Goal: Task Accomplishment & Management: Complete application form

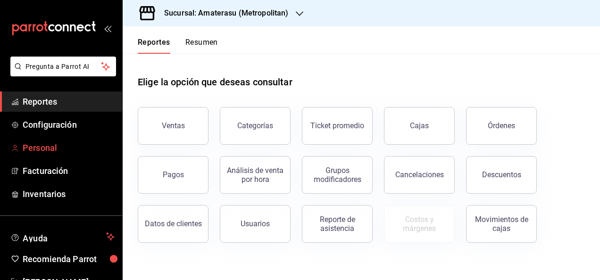
click at [48, 149] on font "Personal" at bounding box center [40, 148] width 34 height 10
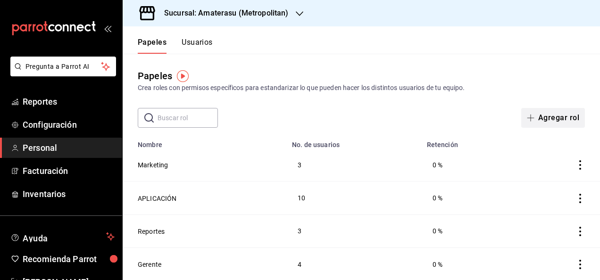
click at [544, 122] on font "Agregar rol" at bounding box center [558, 118] width 41 height 8
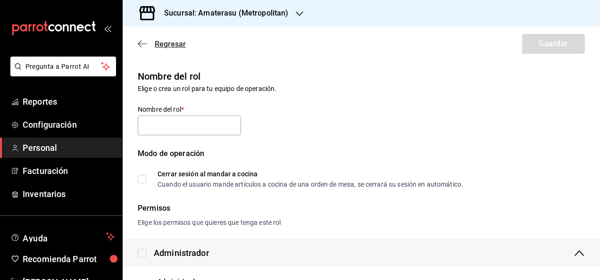
click at [160, 41] on span "Regresar" at bounding box center [170, 44] width 31 height 9
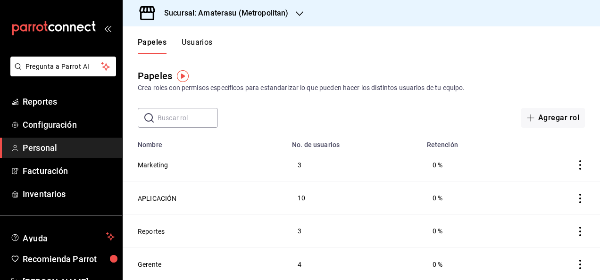
click at [198, 42] on button "Usuarios" at bounding box center [196, 46] width 31 height 16
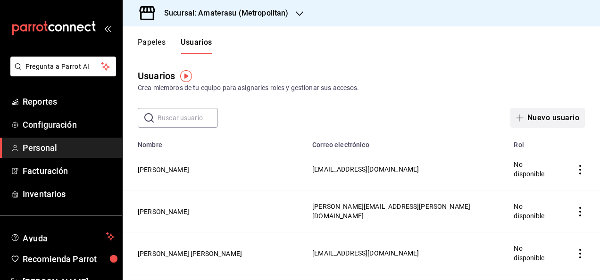
click at [534, 119] on font "Nuevo usuario" at bounding box center [553, 118] width 52 height 8
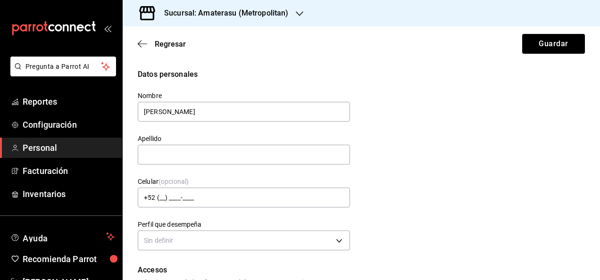
type input "[PERSON_NAME]"
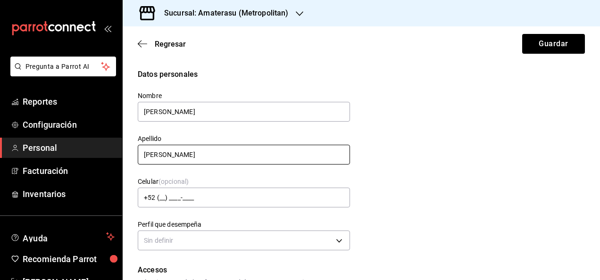
type input "[PERSON_NAME]"
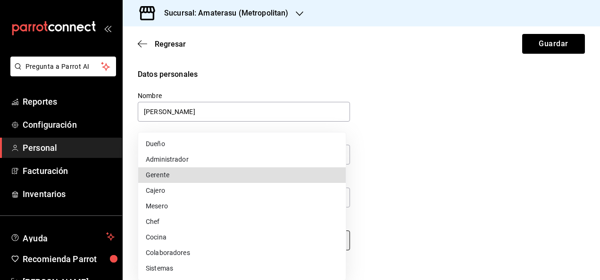
type input "MANAGER"
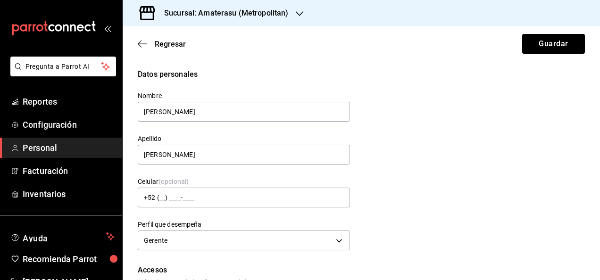
scroll to position [154, 0]
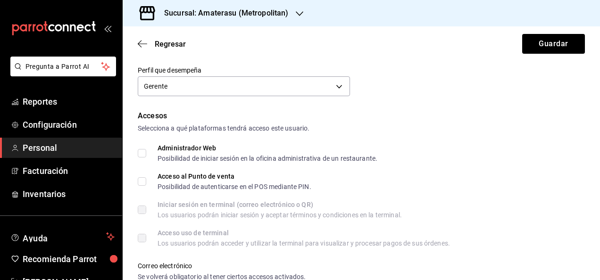
click at [141, 185] on input "Acceso al Punto de venta Posibilidad de autenticarse en el POS mediante PIN." at bounding box center [142, 181] width 8 height 8
checkbox input "true"
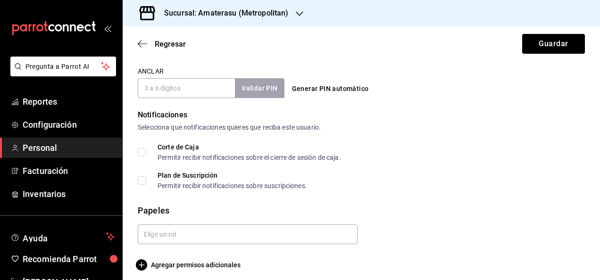
scroll to position [445, 0]
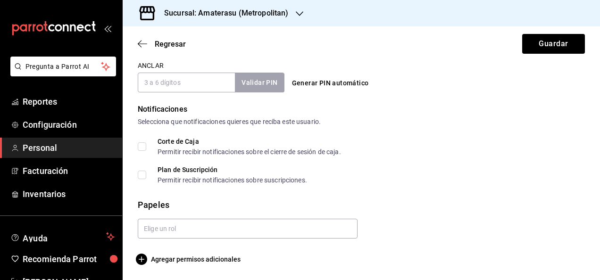
click at [147, 146] on span "Corte de Caja Permitir recibir notificaciones sobre el cierre de sesión de caja." at bounding box center [243, 146] width 195 height 17
click at [146, 146] on input "Corte de Caja Permitir recibir notificaciones sobre el cierre de sesión de caja." at bounding box center [142, 146] width 8 height 8
click at [139, 152] on label "Corte de Caja Permitir recibir notificaciones sobre el cierre de sesión de caja." at bounding box center [239, 146] width 203 height 17
click at [139, 151] on input "Corte de Caja Permitir recibir notificaciones sobre el cierre de sesión de caja." at bounding box center [142, 146] width 8 height 8
checkbox input "false"
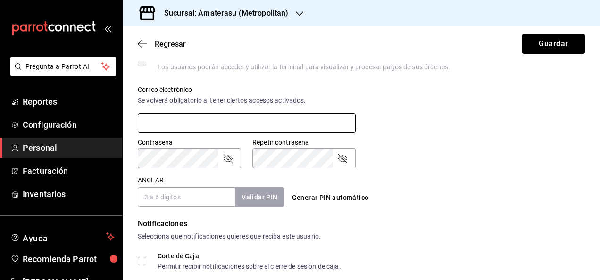
scroll to position [330, 0]
click at [162, 121] on input "text" at bounding box center [247, 124] width 218 height 20
click at [307, 118] on input "text" at bounding box center [247, 124] width 218 height 20
type input "E"
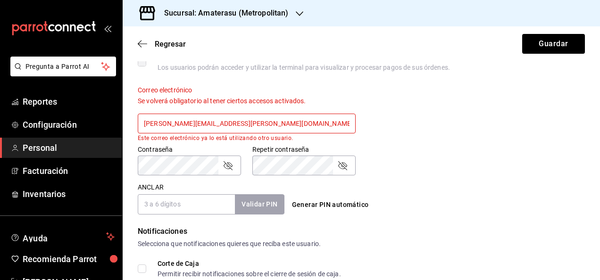
click at [304, 119] on input "[PERSON_NAME][EMAIL_ADDRESS][PERSON_NAME][DOMAIN_NAME]" at bounding box center [247, 124] width 218 height 20
click at [304, 119] on input "[EMAIL_ADDRESS][DOMAIN_NAME]" at bounding box center [247, 124] width 218 height 20
type input "[EMAIL_ADDRESS][DOMAIN_NAME]"
click at [522, 34] on button "Guardar" at bounding box center [553, 44] width 63 height 20
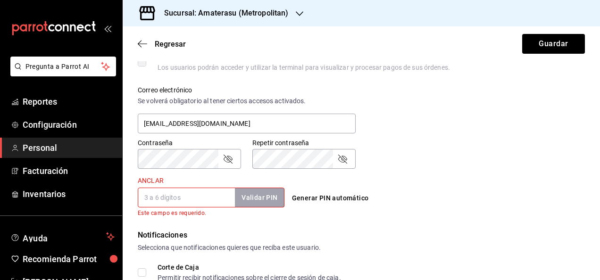
click at [188, 200] on input "ANCLAR" at bounding box center [186, 198] width 97 height 20
click at [193, 189] on input "ANCLAR" at bounding box center [186, 198] width 97 height 20
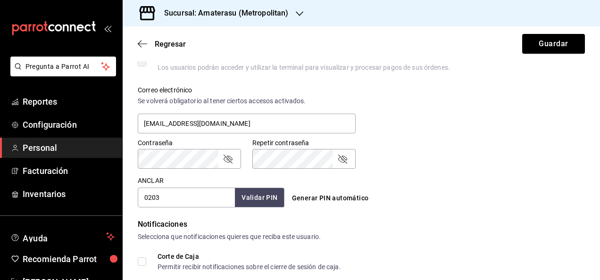
type input "0203"
click at [257, 196] on button "Validar PIN" at bounding box center [259, 198] width 50 height 20
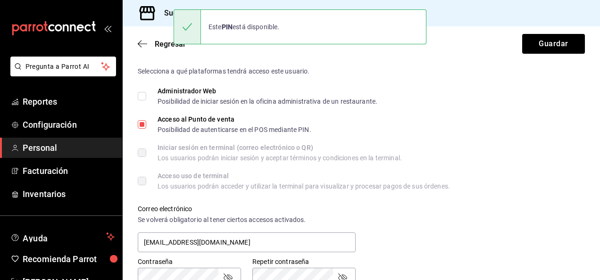
scroll to position [196, 0]
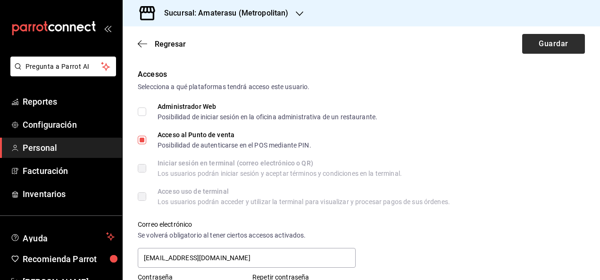
drag, startPoint x: 555, startPoint y: 32, endPoint x: 542, endPoint y: 51, distance: 23.4
click at [542, 51] on div "Regresar Guardar" at bounding box center [361, 43] width 477 height 35
click at [542, 51] on button "Guardar" at bounding box center [553, 44] width 63 height 20
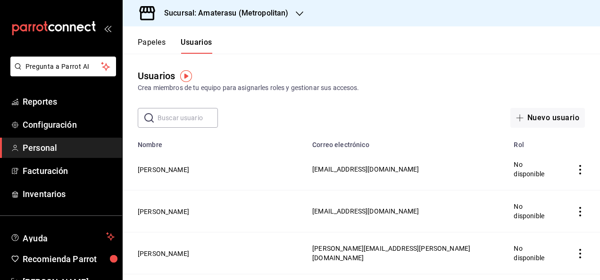
click at [158, 49] on button "Papeles" at bounding box center [152, 46] width 28 height 16
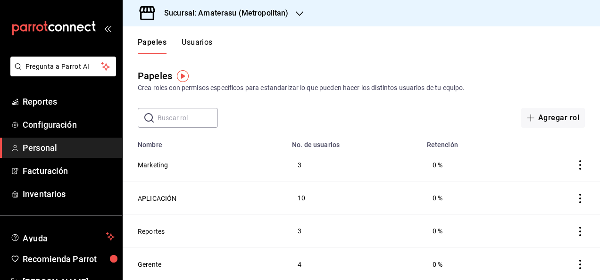
click at [184, 123] on input "text" at bounding box center [187, 117] width 60 height 19
type input "f"
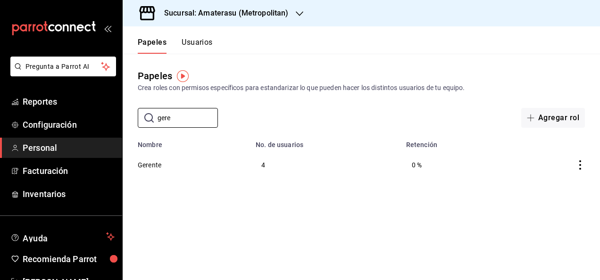
type input "gere"
click at [338, 165] on td "4" at bounding box center [325, 164] width 150 height 33
click at [579, 161] on icon "Acciones" at bounding box center [579, 164] width 9 height 9
click at [470, 67] on div at bounding box center [300, 140] width 600 height 280
click at [196, 39] on font "Usuarios" at bounding box center [196, 42] width 31 height 9
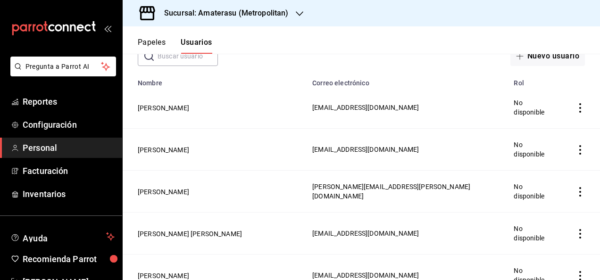
scroll to position [63, 0]
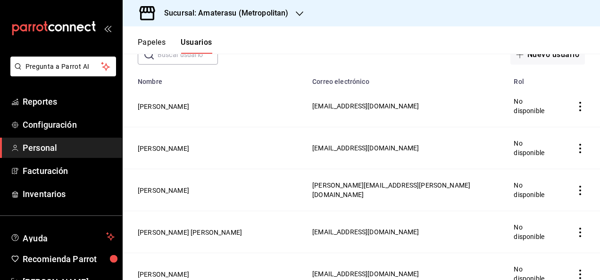
click at [576, 107] on td "empleadosTabla" at bounding box center [582, 106] width 36 height 42
click at [575, 104] on icon "Acciones" at bounding box center [579, 106] width 9 height 9
click at [441, 140] on div at bounding box center [300, 140] width 600 height 280
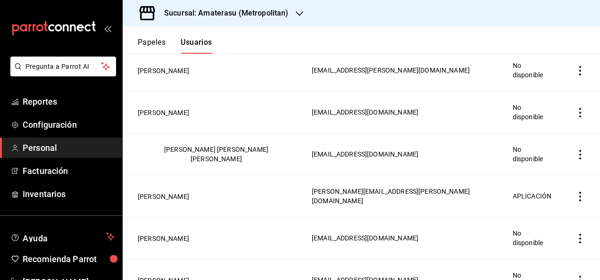
scroll to position [1399, 0]
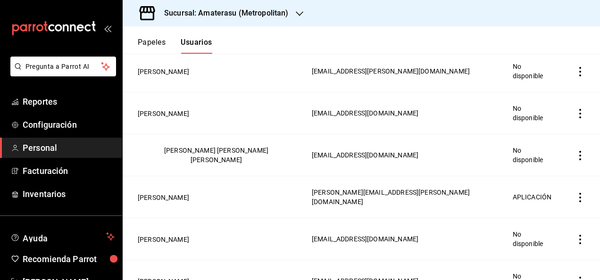
click at [421, 168] on div at bounding box center [300, 140] width 600 height 280
click at [547, 152] on span "Eliminar" at bounding box center [530, 157] width 41 height 11
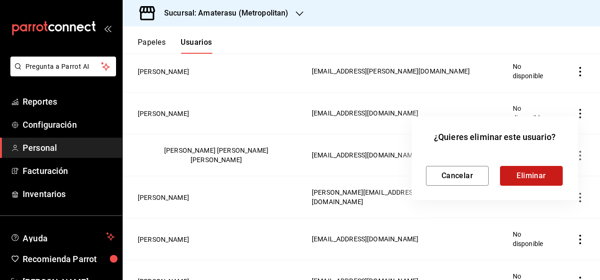
click at [532, 172] on button "Eliminar" at bounding box center [531, 176] width 63 height 20
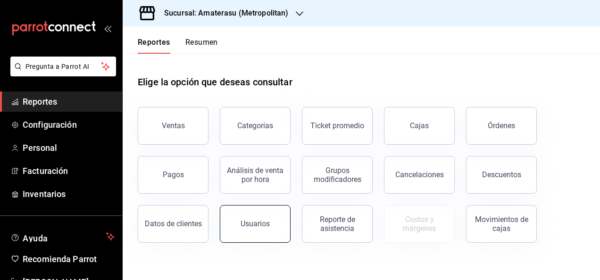
click at [256, 220] on div "Usuarios" at bounding box center [254, 223] width 29 height 9
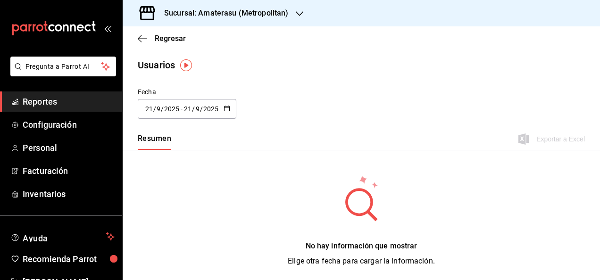
click at [229, 111] on icon "button" at bounding box center [226, 108] width 7 height 7
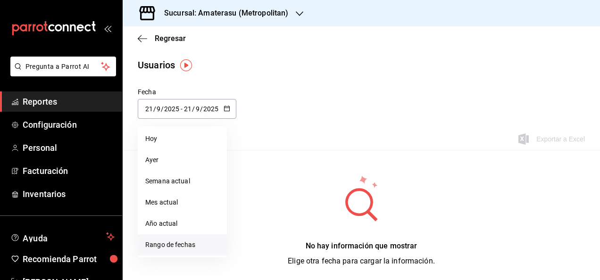
click at [214, 250] on li "Rango de fechas" at bounding box center [182, 244] width 89 height 21
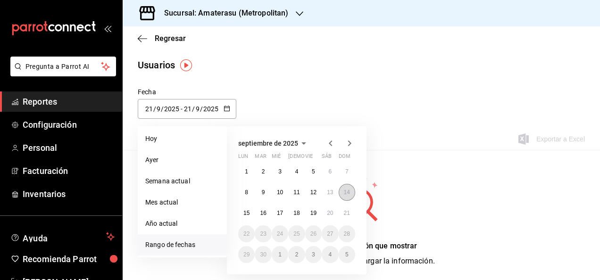
click at [346, 199] on button "14" at bounding box center [346, 192] width 16 height 17
click at [333, 217] on button "20" at bounding box center [329, 213] width 16 height 17
type input "[DATE]"
type input "14"
type input "[DATE]"
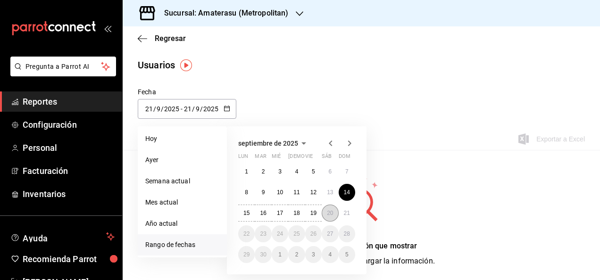
type input "20"
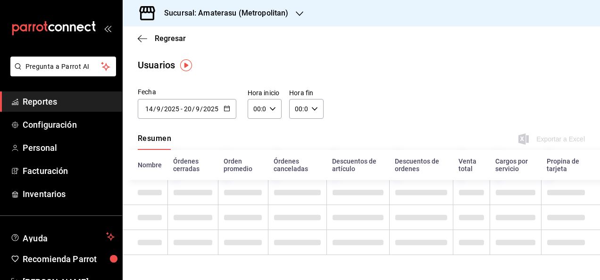
click at [279, 106] on div "00:00 Hora inicio" at bounding box center [264, 109] width 34 height 20
click at [254, 163] on span "05" at bounding box center [255, 164] width 2 height 8
type input "05:00"
click at [254, 163] on span "05" at bounding box center [255, 164] width 2 height 8
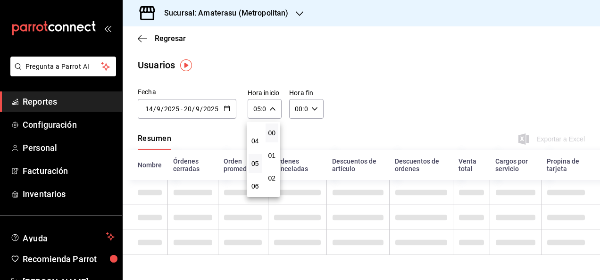
click at [224, 115] on div at bounding box center [300, 140] width 600 height 280
click at [226, 109] on icon "button" at bounding box center [226, 108] width 7 height 7
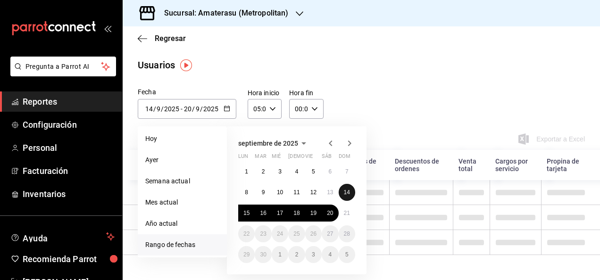
click at [347, 196] on button "14" at bounding box center [346, 192] width 16 height 17
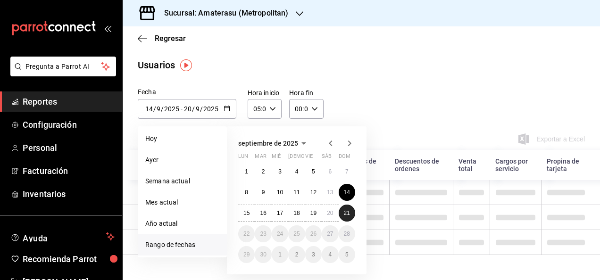
click at [347, 209] on button "21" at bounding box center [346, 213] width 16 height 17
type input "[DATE]"
type input "21"
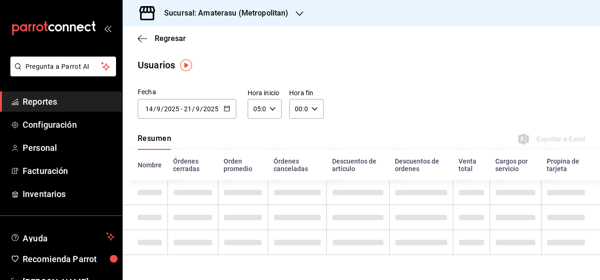
click at [314, 107] on \(Stroke\) "button" at bounding box center [314, 108] width 6 height 3
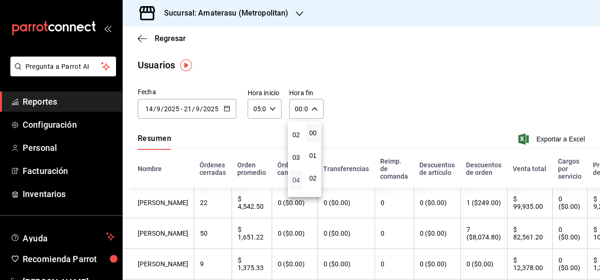
scroll to position [74, 0]
click at [295, 173] on span "05" at bounding box center [296, 173] width 2 height 8
type input "05:00"
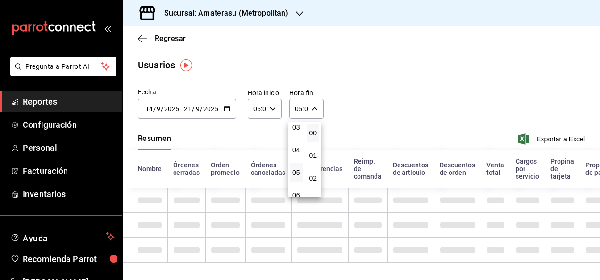
click at [394, 78] on div at bounding box center [300, 140] width 600 height 280
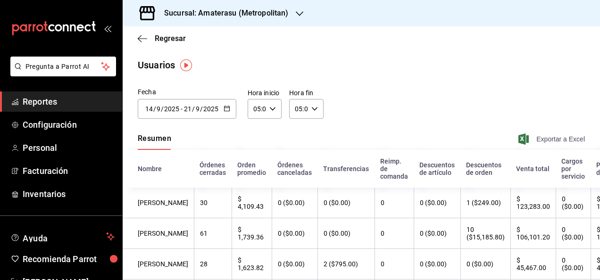
click at [525, 140] on span "Exportar a Excel" at bounding box center [552, 138] width 65 height 11
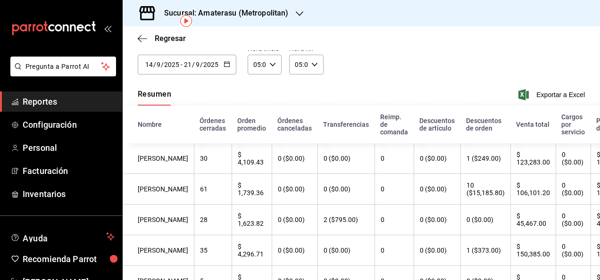
scroll to position [45, 0]
